Goal: Navigation & Orientation: Find specific page/section

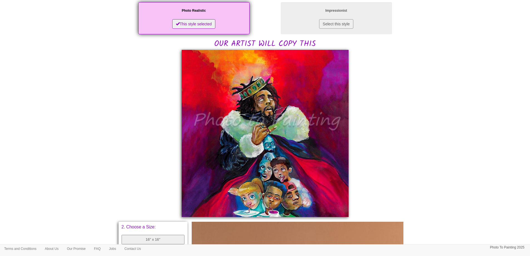
scroll to position [110, 0]
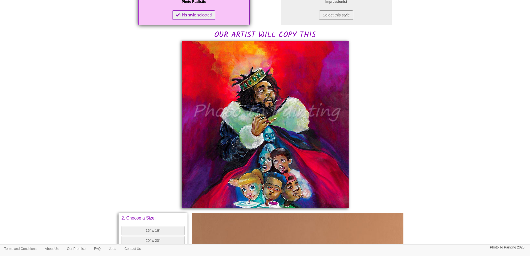
click at [472, 110] on body "Your painting - risk free Last orders for Christmas - 21st Nov Only 5 weeks lef…" at bounding box center [265, 171] width 530 height 557
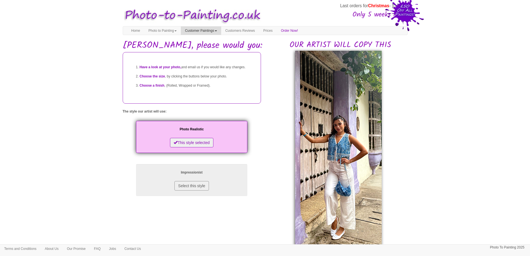
click at [199, 31] on link "Customer Paintings" at bounding box center [201, 30] width 40 height 8
click at [202, 38] on link "Customer Paintings" at bounding box center [203, 40] width 44 height 8
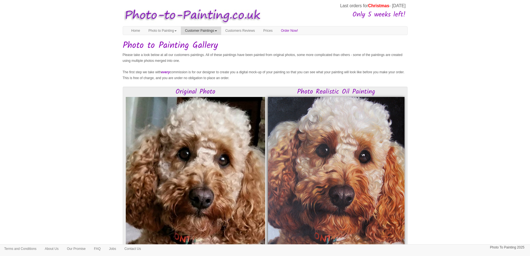
click at [195, 31] on link "Customer Paintings" at bounding box center [201, 30] width 40 height 8
click at [205, 48] on link "Painting of the Month" at bounding box center [203, 48] width 44 height 8
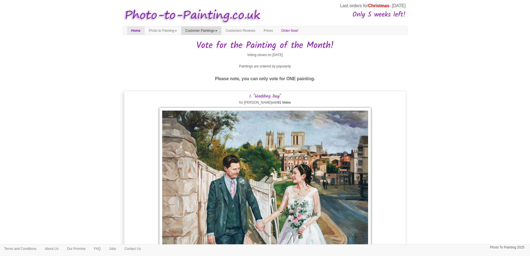
click at [221, 31] on link "Customer Paintings" at bounding box center [201, 30] width 40 height 8
click at [218, 55] on link "Paintings of the Year" at bounding box center [203, 56] width 44 height 8
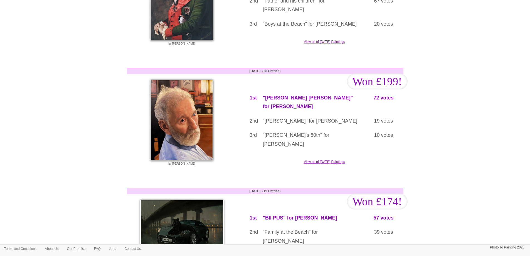
scroll to position [56, 0]
